Goal: Task Accomplishment & Management: Manage account settings

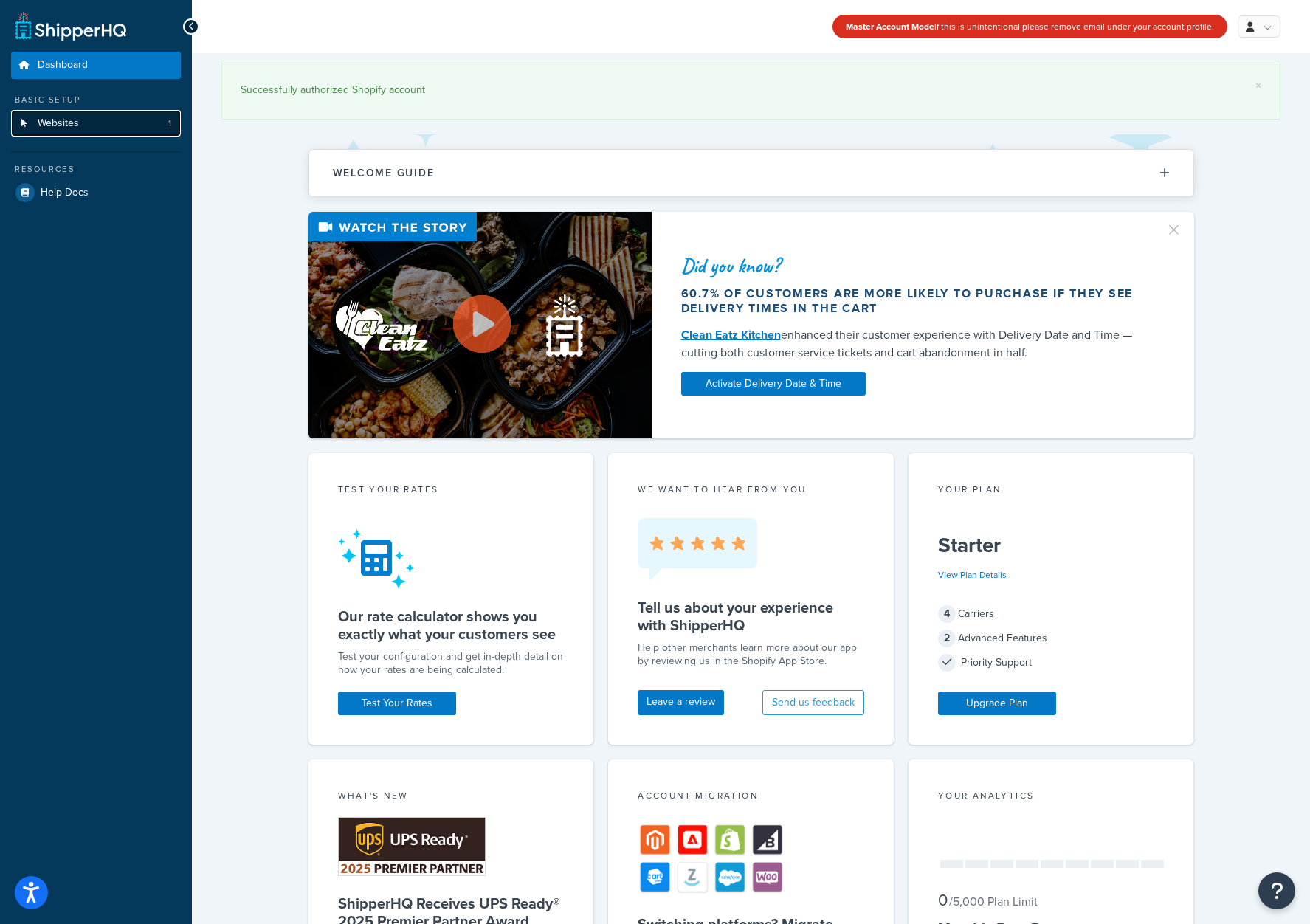
click at [90, 119] on link "Websites 1" at bounding box center [96, 124] width 170 height 27
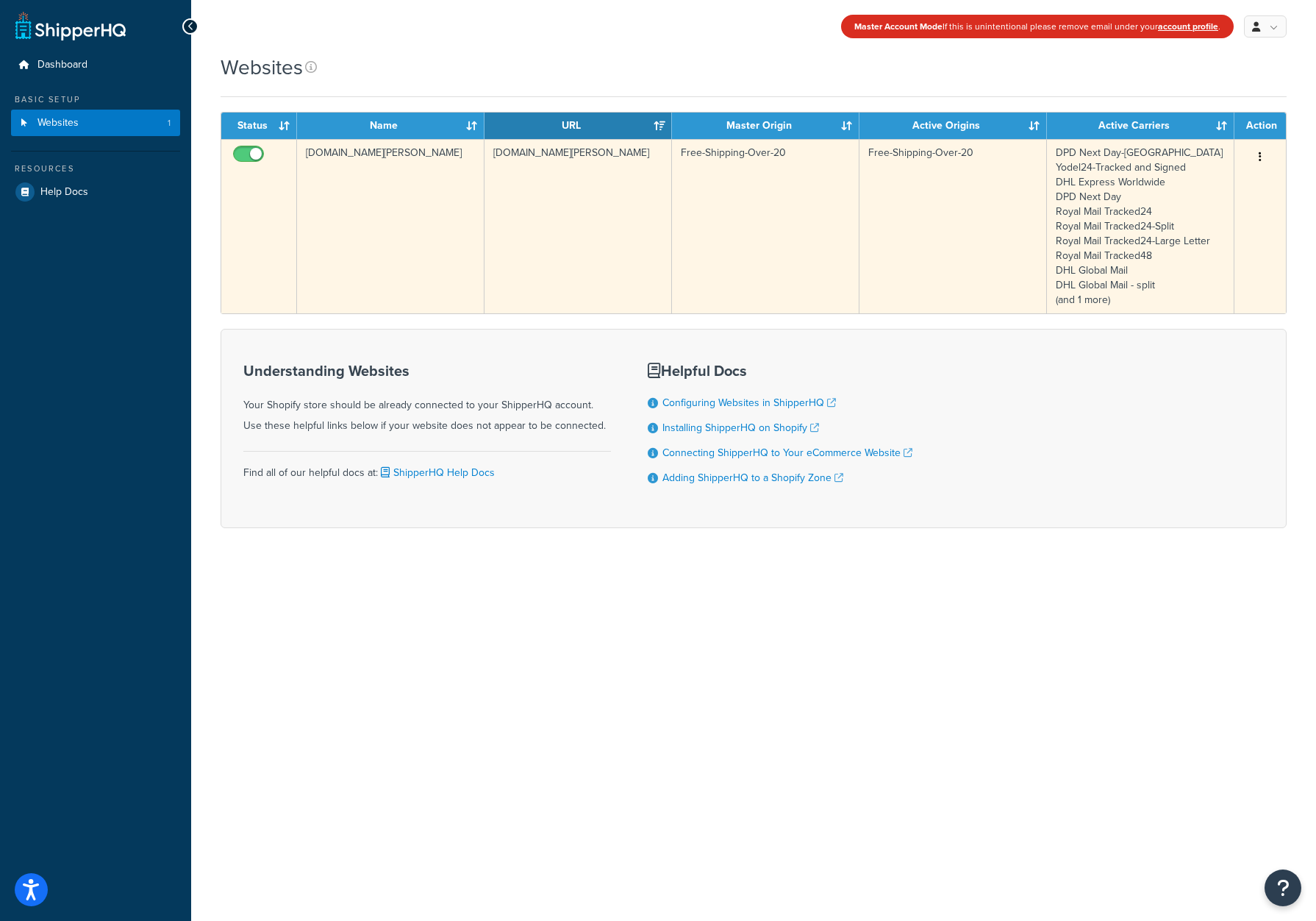
click at [563, 246] on td "[DOMAIN_NAME][PERSON_NAME]" at bounding box center [578, 226] width 188 height 174
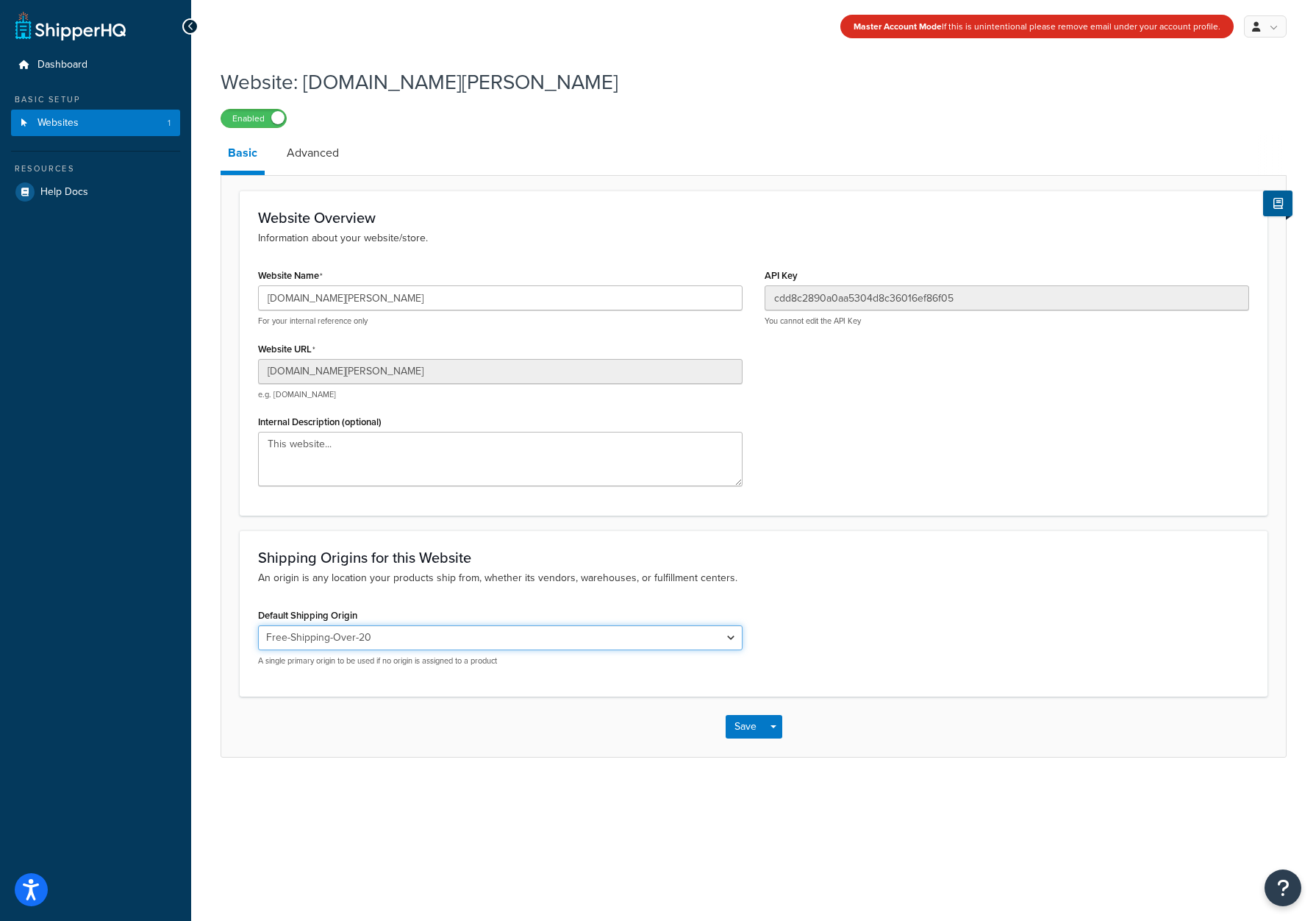
click at [731, 640] on select "Ceva Logistics Print-on-demand Ceva Logistics -Split Print-on-demand - Split Ce…" at bounding box center [499, 638] width 484 height 25
select select "90662"
click at [258, 625] on select "Ceva Logistics Print-on-demand Ceva Logistics -Split Print-on-demand - Split Ce…" at bounding box center [499, 638] width 484 height 25
click at [738, 728] on button "Save" at bounding box center [745, 727] width 40 height 24
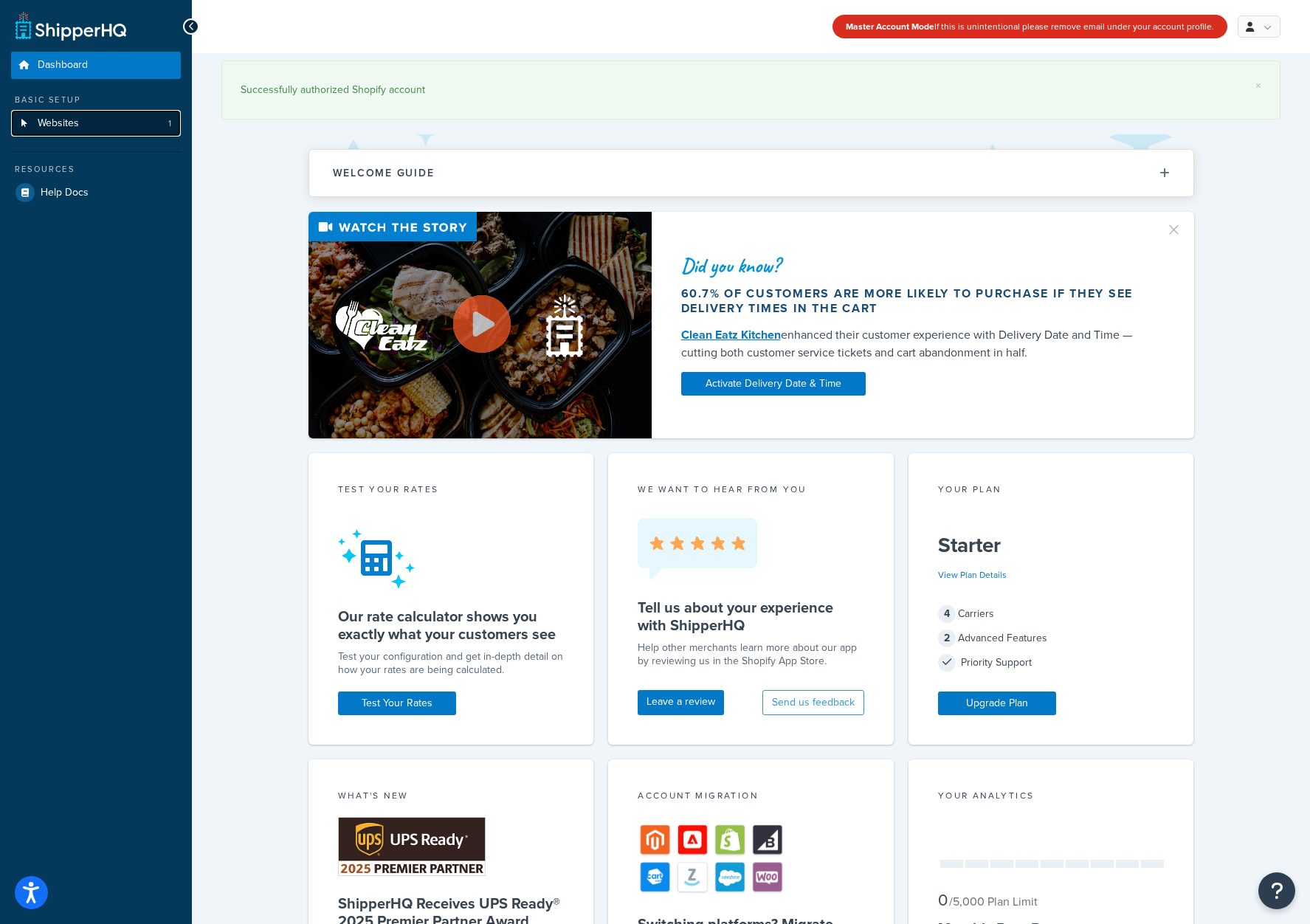
click at [65, 125] on span "Websites" at bounding box center [58, 123] width 42 height 13
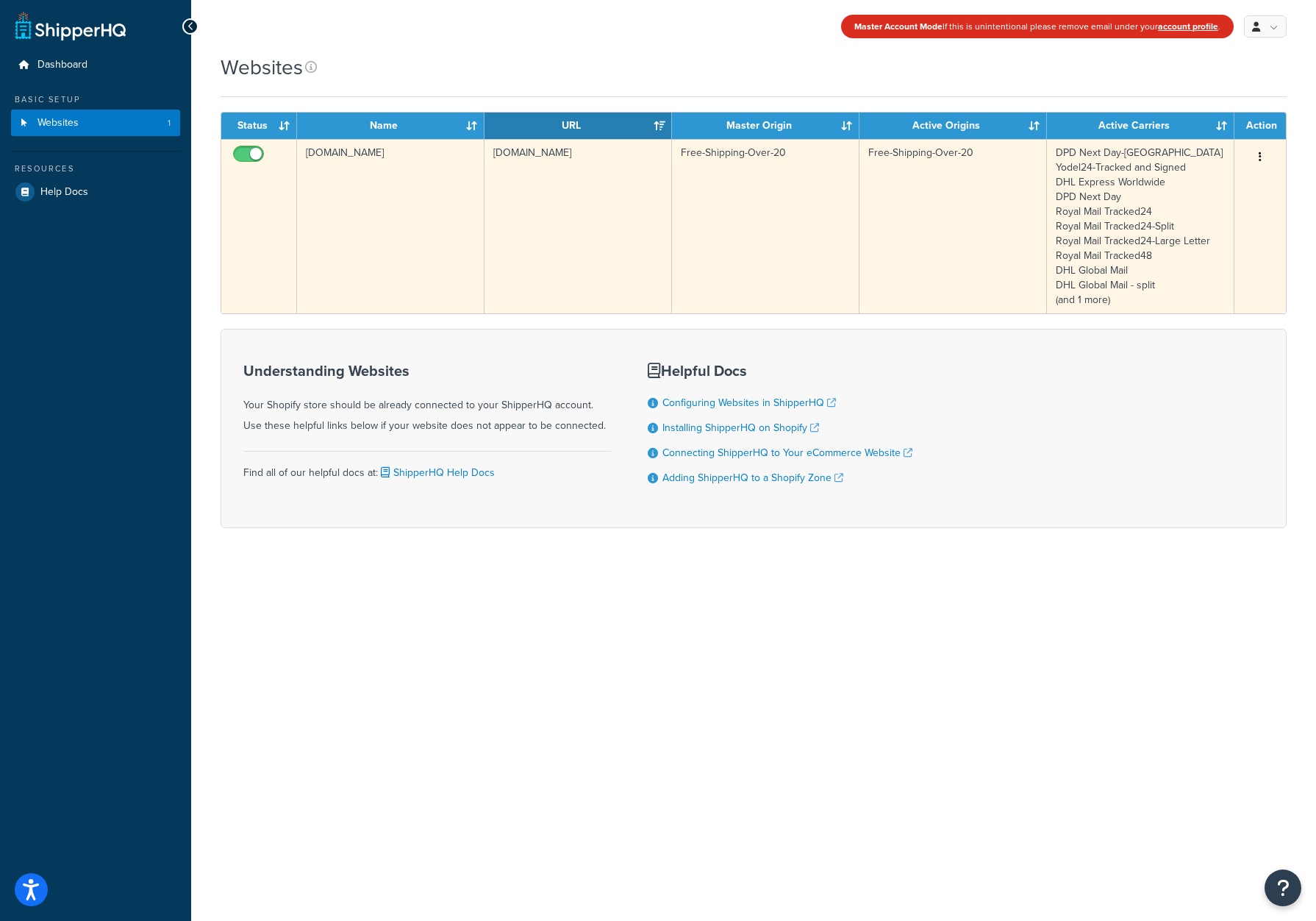
click at [563, 257] on td "david-sylvian-uk.myshopify.com" at bounding box center [578, 226] width 188 height 174
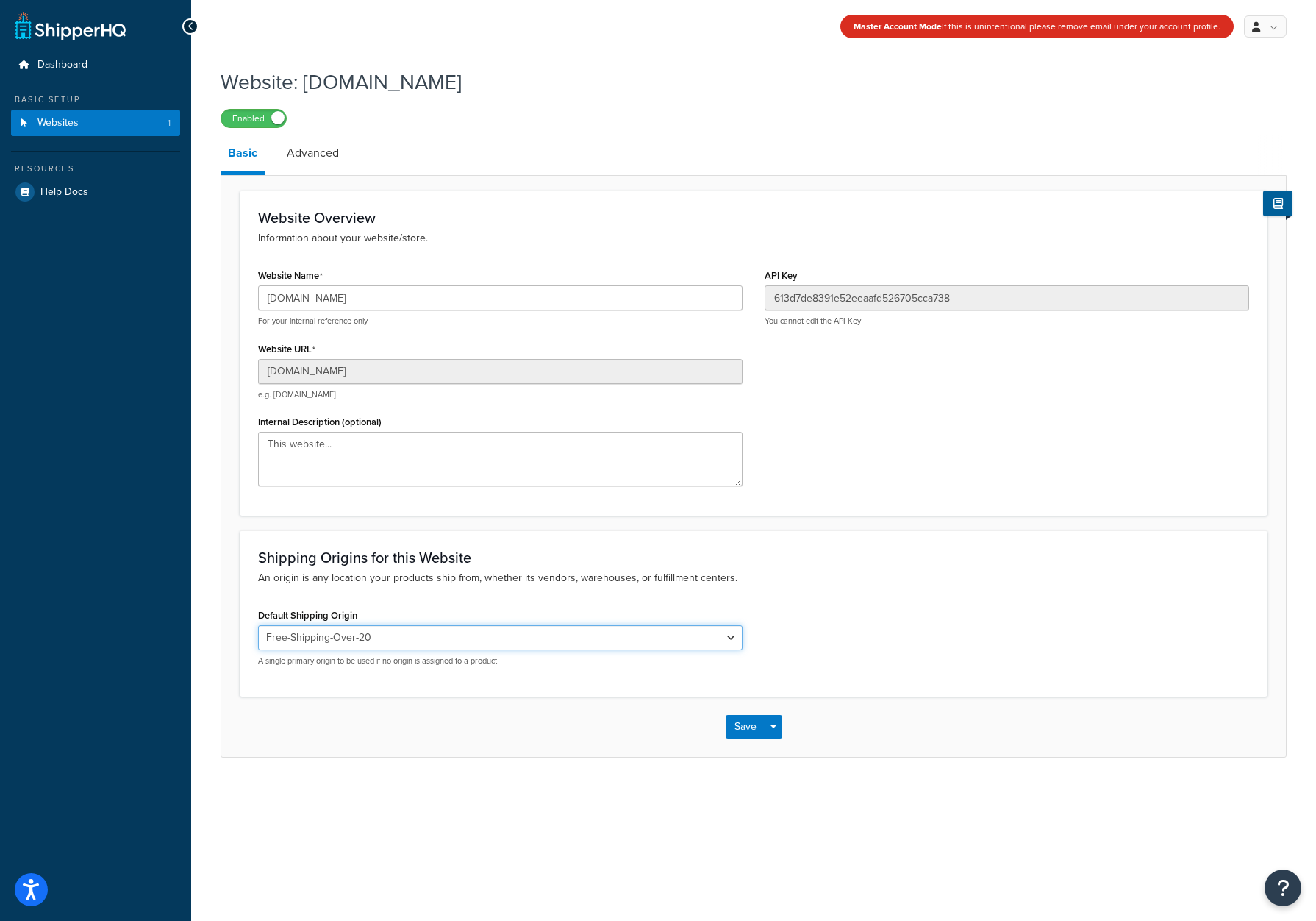
click at [736, 637] on select "Ceva Logistics Print-on-demand Ceva Logistics -Split Print-on-demand - Split Ce…" at bounding box center [499, 638] width 484 height 25
select select "90662"
click at [258, 625] on select "Ceva Logistics Print-on-demand Ceva Logistics -Split Print-on-demand - Split Ce…" at bounding box center [499, 638] width 484 height 25
click at [744, 728] on button "Save" at bounding box center [745, 727] width 40 height 24
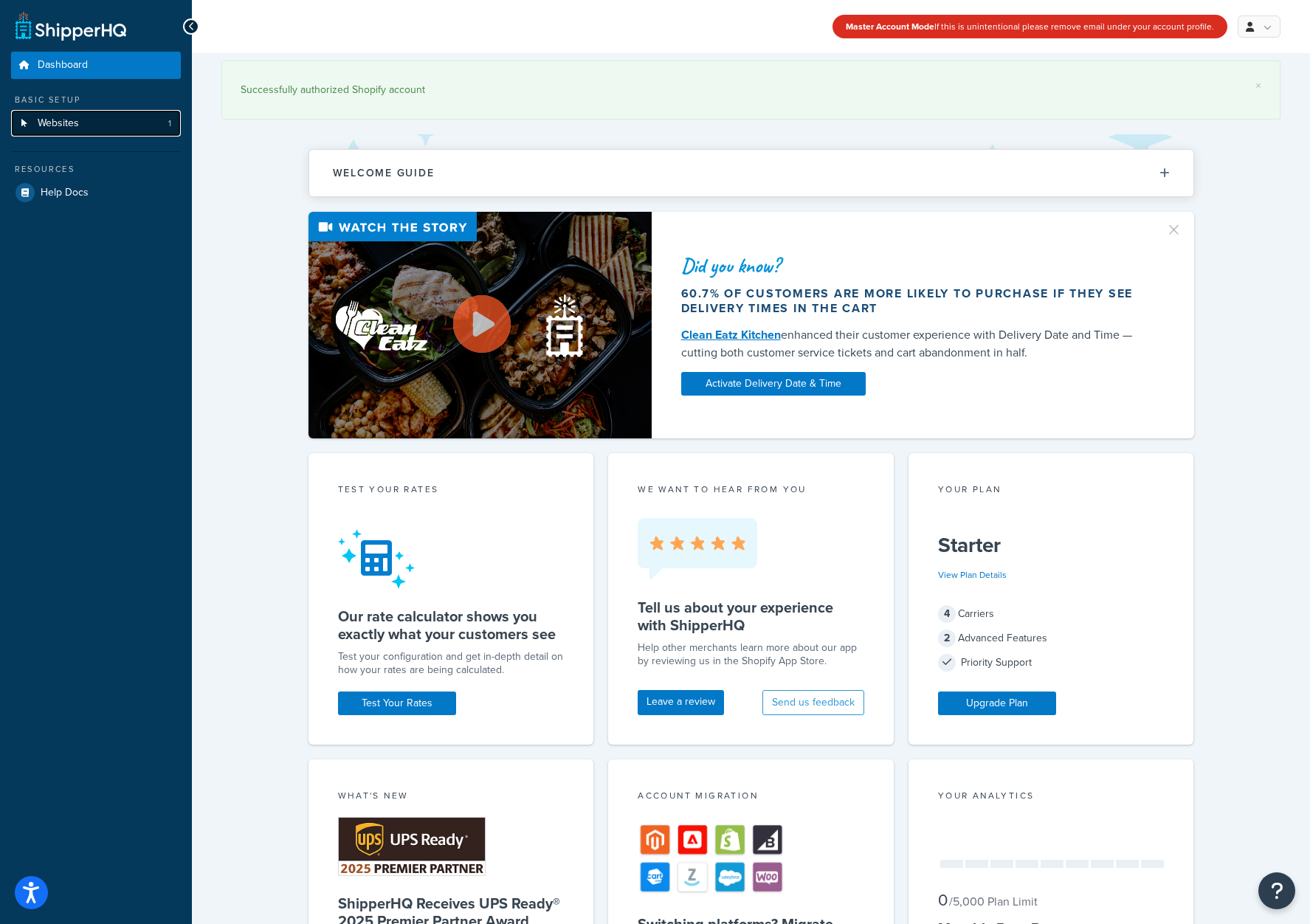
click at [107, 111] on link "Websites 1" at bounding box center [96, 124] width 170 height 27
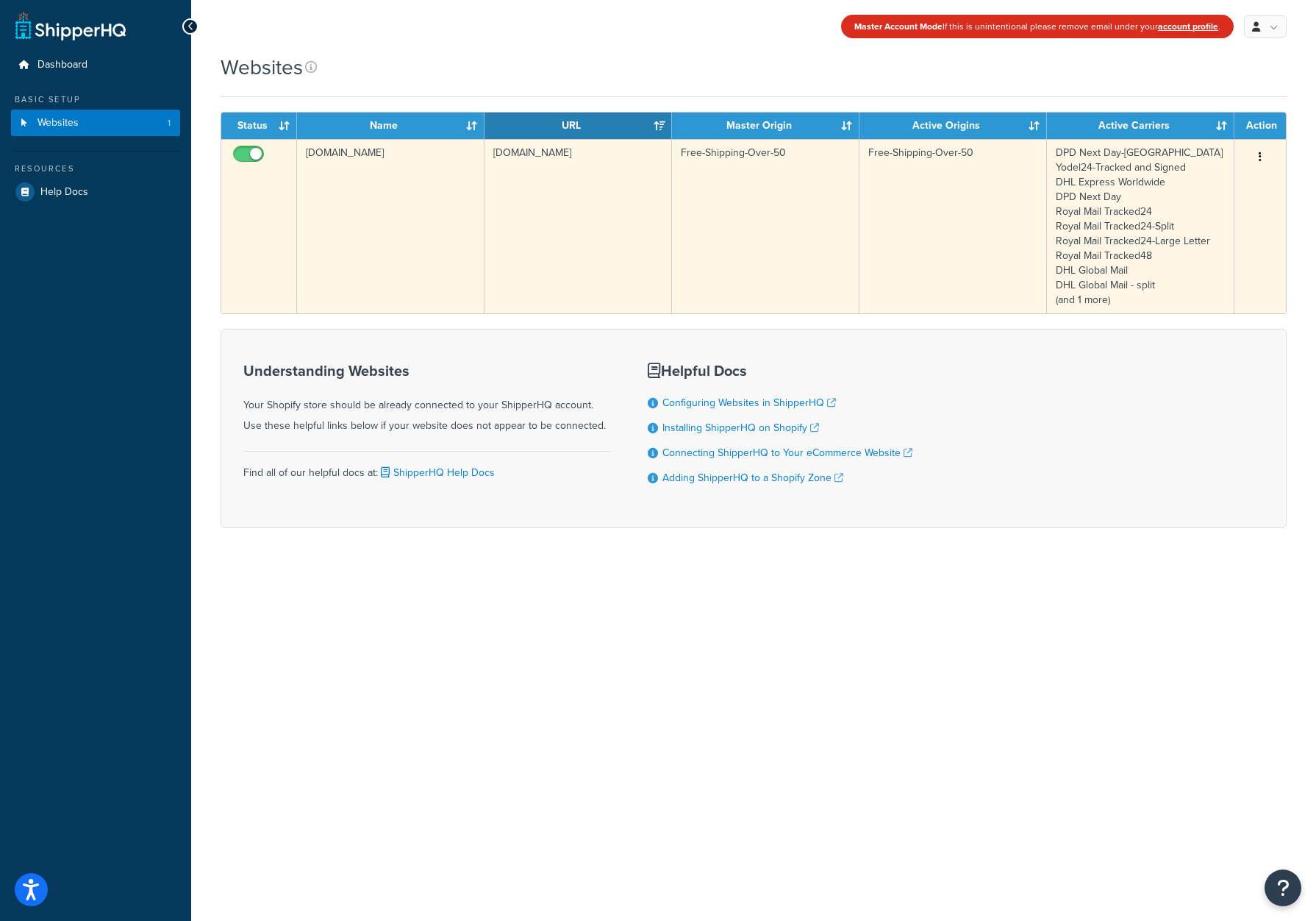
click at [739, 243] on td "Free-Shipping-Over-50" at bounding box center [765, 226] width 188 height 174
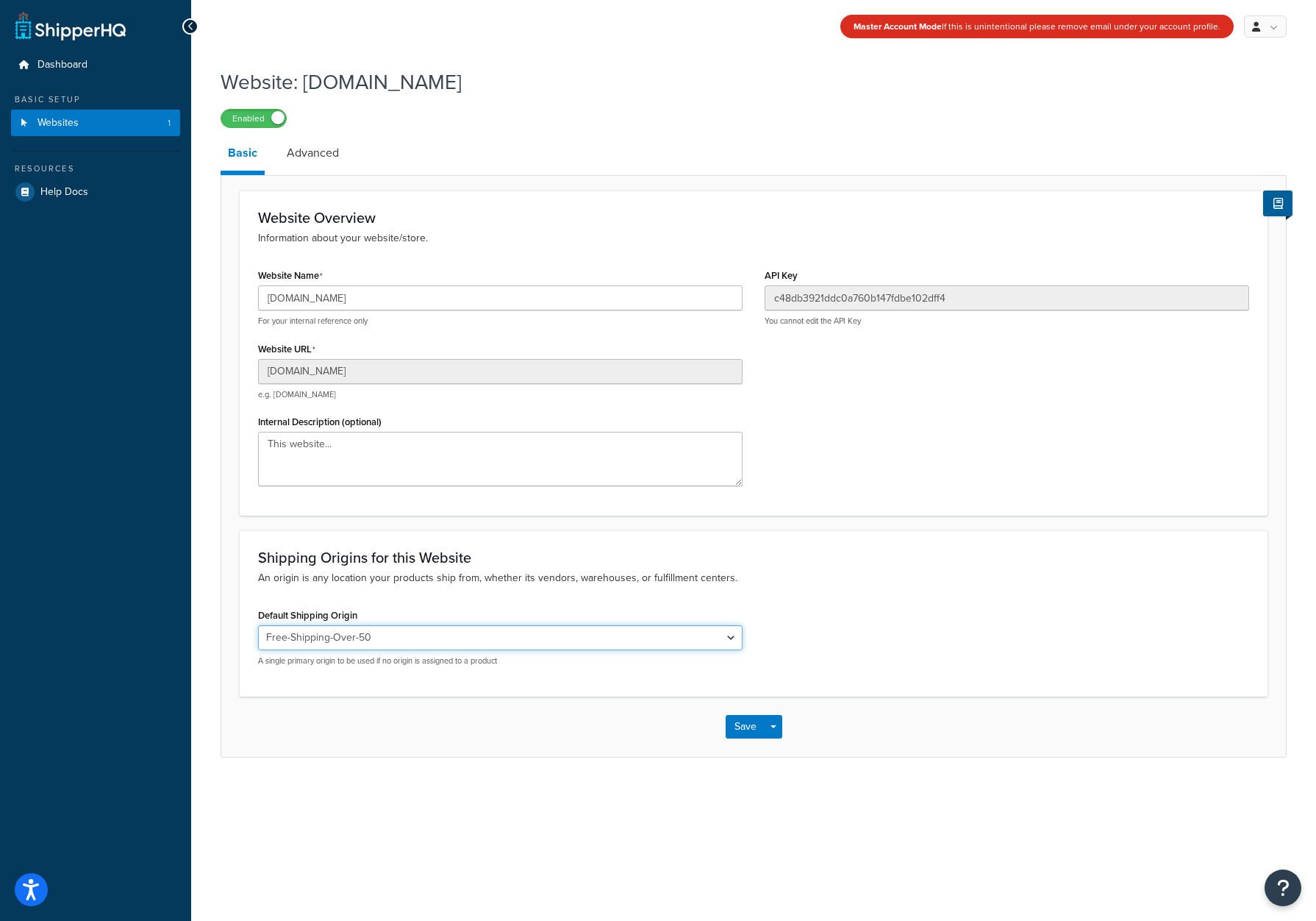
click at [733, 640] on select "Ceva Logistics Print-on-demand Ceva Logistics -Split Print-on-demand - Split Ce…" at bounding box center [499, 638] width 484 height 25
select select "90662"
click at [258, 625] on select "Ceva Logistics Print-on-demand Ceva Logistics -Split Print-on-demand - Split Ce…" at bounding box center [499, 638] width 484 height 25
click at [741, 728] on button "Save" at bounding box center [745, 727] width 40 height 24
